Goal: Navigation & Orientation: Find specific page/section

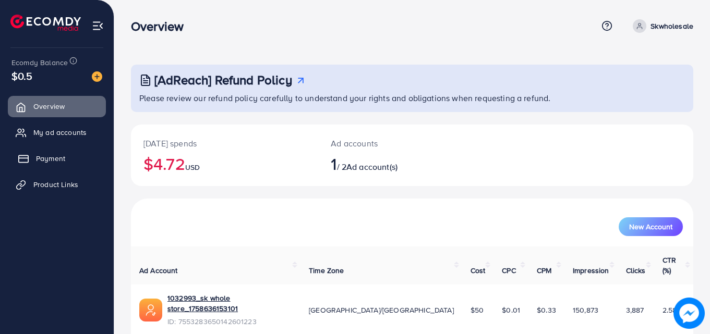
click at [47, 152] on link "Payment" at bounding box center [57, 158] width 98 height 21
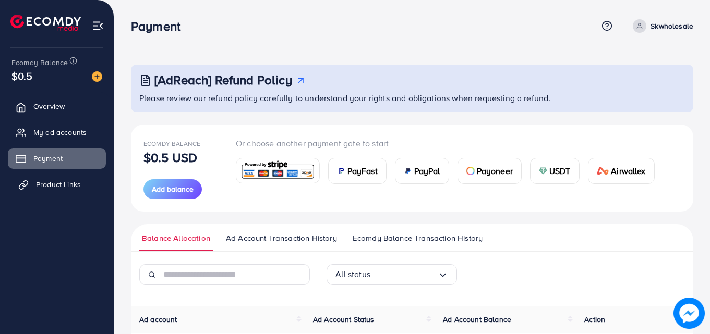
click at [55, 174] on link "Product Links" at bounding box center [57, 184] width 98 height 21
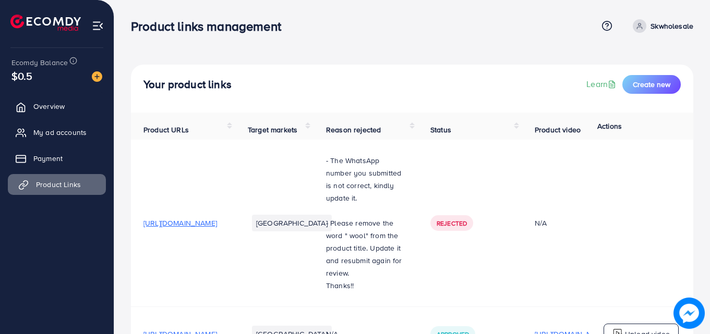
click at [59, 180] on span "Product Links" at bounding box center [58, 184] width 45 height 10
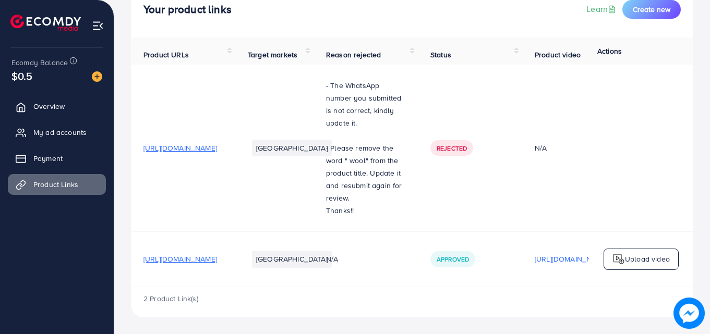
scroll to position [81, 0]
click at [217, 261] on span "https://skwholesale.store/collections/fancy-wear?page=3" at bounding box center [180, 259] width 74 height 10
